Goal: Transaction & Acquisition: Purchase product/service

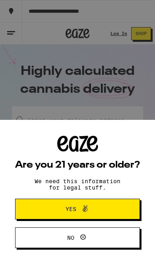
click at [100, 160] on h2 "Are you 21 years or older?" at bounding box center [77, 165] width 125 height 10
click at [109, 208] on button "Yes" at bounding box center [77, 208] width 125 height 21
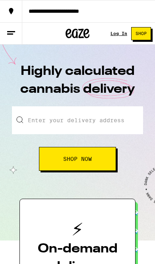
click at [109, 152] on button "Shop Now" at bounding box center [77, 159] width 77 height 24
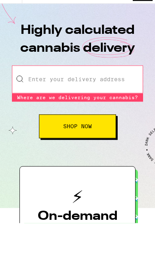
scroll to position [41, 0]
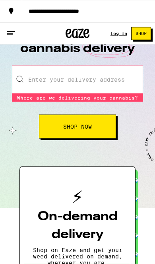
click at [125, 32] on div "Log In" at bounding box center [119, 33] width 17 height 5
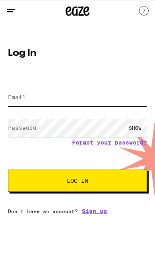
click at [101, 94] on input "Email" at bounding box center [77, 97] width 139 height 18
type input "[EMAIL_ADDRESS][DOMAIN_NAME]"
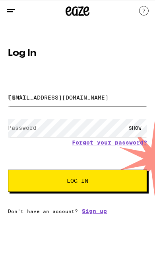
click at [78, 182] on button "Log In" at bounding box center [77, 180] width 139 height 22
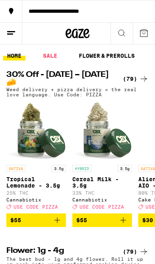
click at [56, 56] on link "SALE" at bounding box center [50, 56] width 22 height 10
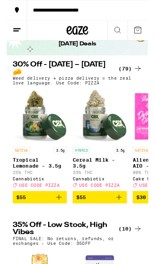
scroll to position [32, 0]
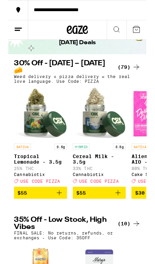
click at [109, 147] on img "Open page for Cereal Milk - 3.5g from Cannabiotix" at bounding box center [102, 127] width 60 height 60
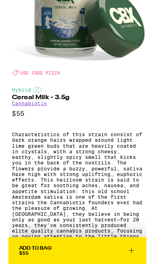
scroll to position [119, 0]
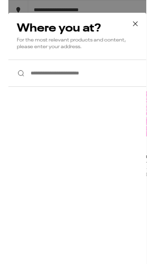
click at [79, 89] on input "**********" at bounding box center [77, 82] width 155 height 31
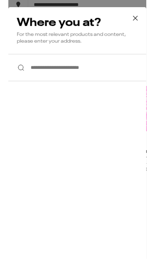
click at [82, 73] on input "**********" at bounding box center [77, 82] width 155 height 31
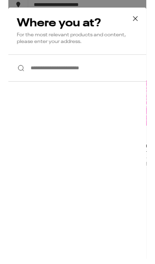
click at [68, 75] on input "**********" at bounding box center [77, 82] width 155 height 31
paste input "**********"
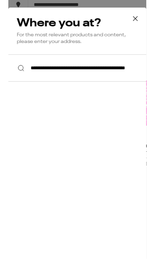
scroll to position [44, 0]
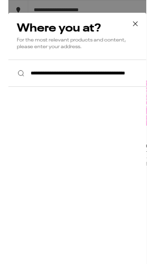
click at [140, 84] on input "**********" at bounding box center [77, 82] width 155 height 31
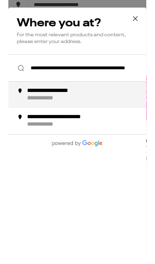
click at [113, 104] on div "**********" at bounding box center [90, 112] width 140 height 17
type input "**********"
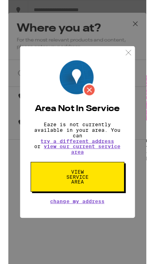
click at [96, 167] on link "view our current service area" at bounding box center [83, 167] width 86 height 13
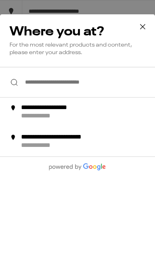
click at [146, 26] on icon at bounding box center [143, 27] width 12 height 12
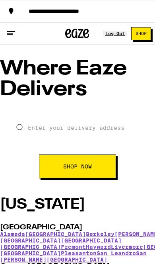
click at [83, 163] on span "Shop Now" at bounding box center [77, 166] width 29 height 6
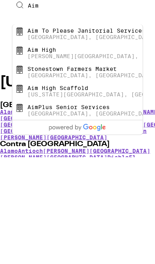
scroll to position [17, 0]
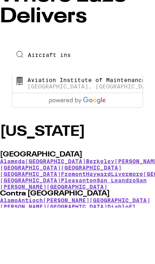
click at [115, 133] on div "Aviation Institute of Maintenance" at bounding box center [86, 136] width 118 height 6
type input "Aviation Institute of Maintenance, [GEOGRAPHIC_DATA], [GEOGRAPHIC_DATA], [GEOGR…"
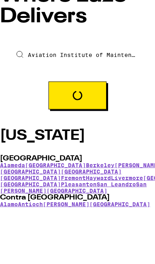
scroll to position [73, 0]
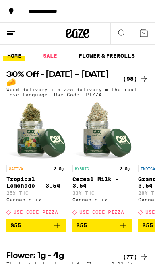
click at [108, 230] on span "$55" at bounding box center [102, 225] width 52 height 10
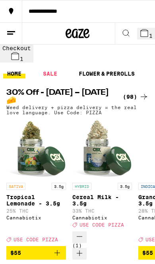
click at [84, 248] on icon "Increment" at bounding box center [80, 253] width 10 height 10
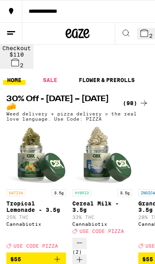
click at [141, 32] on icon at bounding box center [144, 32] width 7 height 7
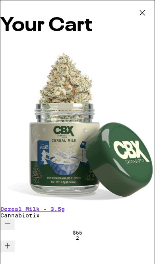
click at [12, 219] on icon "Decrement" at bounding box center [8, 224] width 10 height 10
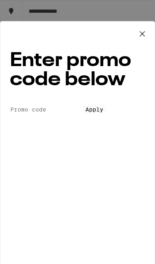
click at [83, 106] on input "Promo Code" at bounding box center [46, 109] width 73 height 7
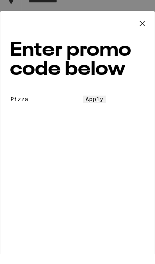
type input "Pizza"
click at [106, 113] on button "Apply" at bounding box center [94, 109] width 23 height 7
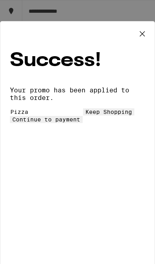
scroll to position [10, 0]
click at [80, 121] on span "Continue to payment" at bounding box center [46, 119] width 68 height 6
